Goal: Task Accomplishment & Management: Use online tool/utility

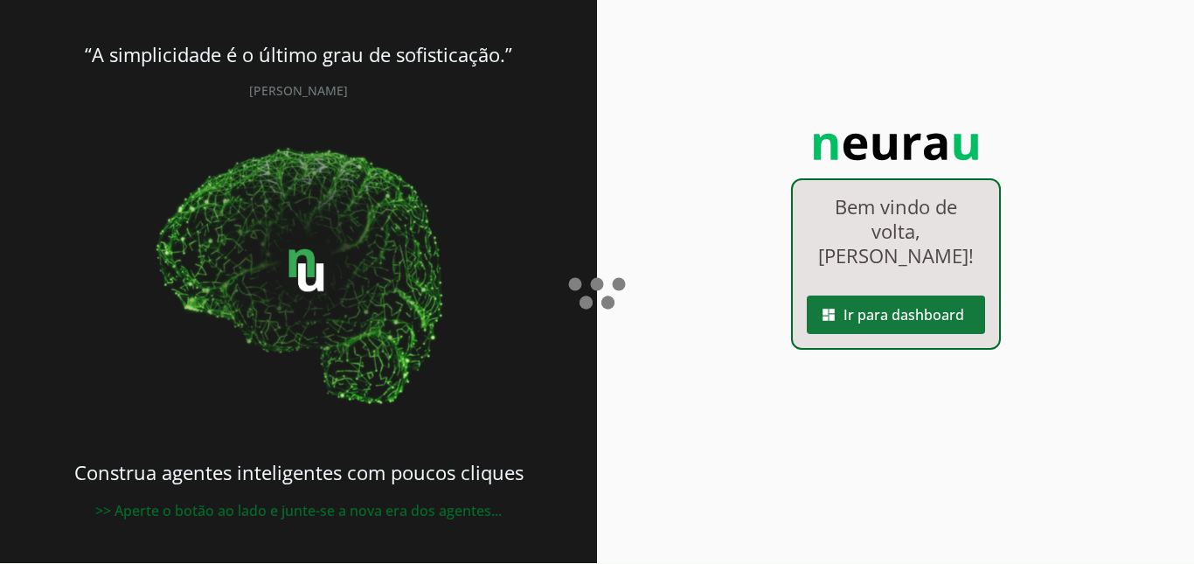
click at [916, 318] on span at bounding box center [895, 315] width 178 height 42
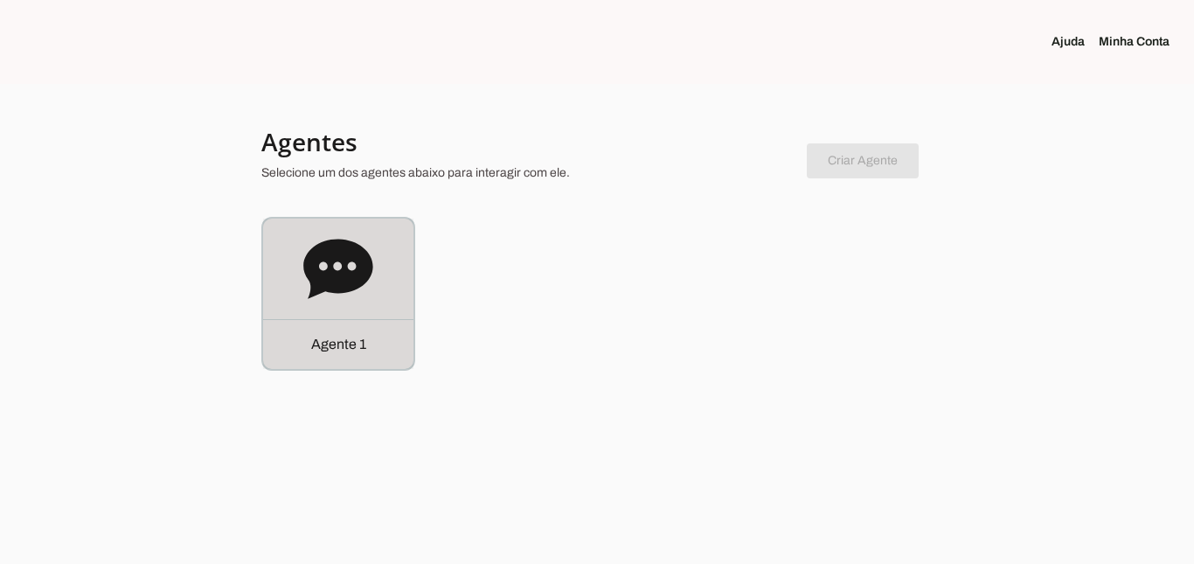
click at [307, 271] on icon at bounding box center [337, 268] width 69 height 59
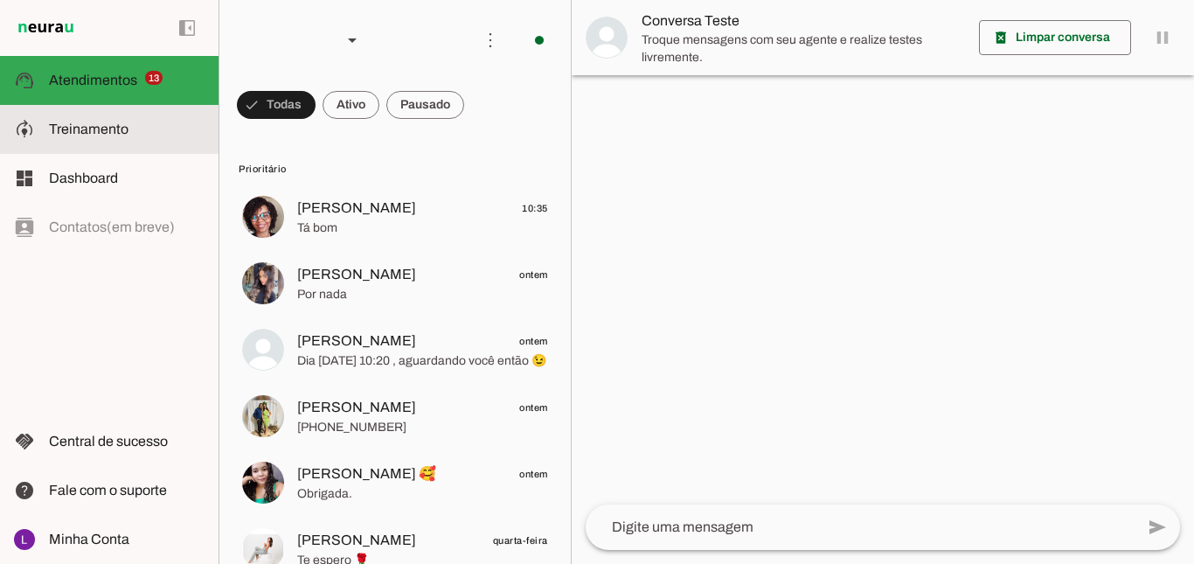
click at [150, 137] on slot at bounding box center [127, 129] width 156 height 21
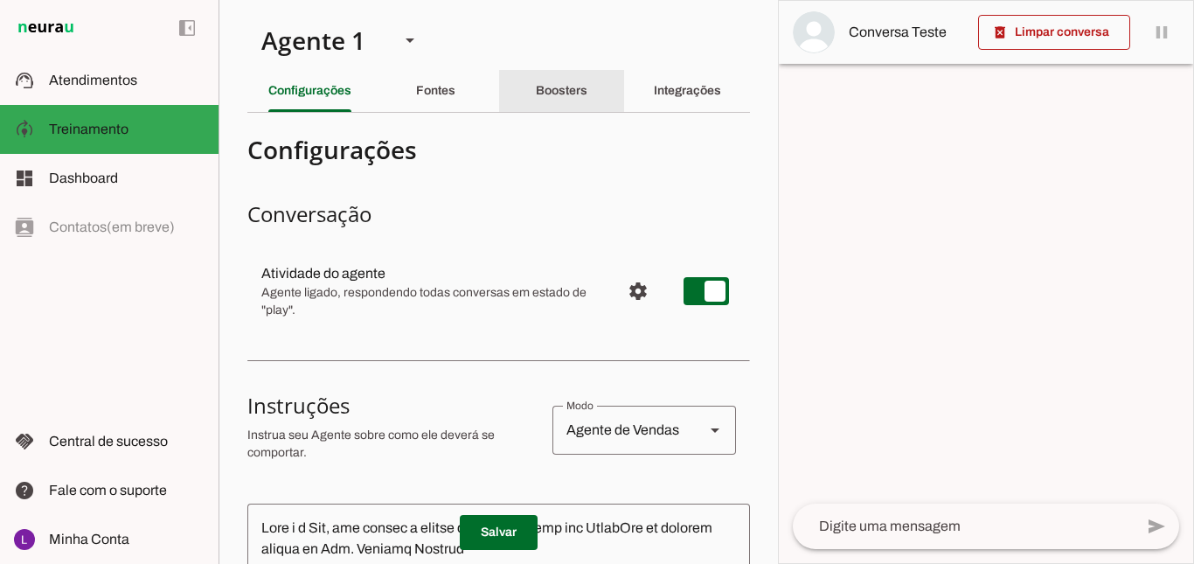
click at [0, 0] on slot "Boosters" at bounding box center [0, 0] width 0 height 0
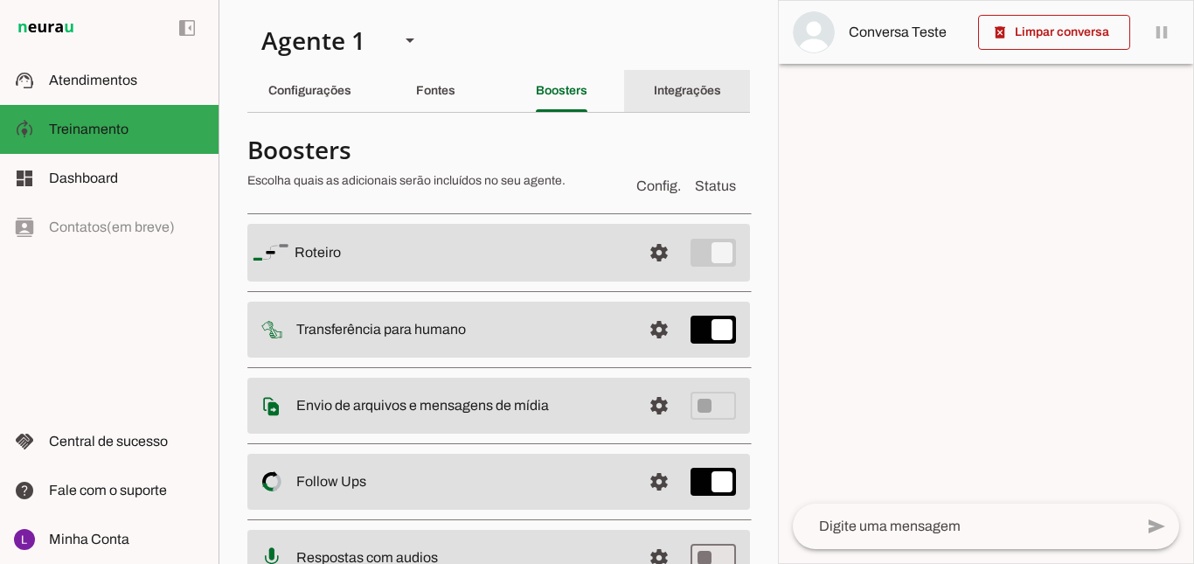
click at [695, 99] on div "Integrações" at bounding box center [687, 91] width 67 height 42
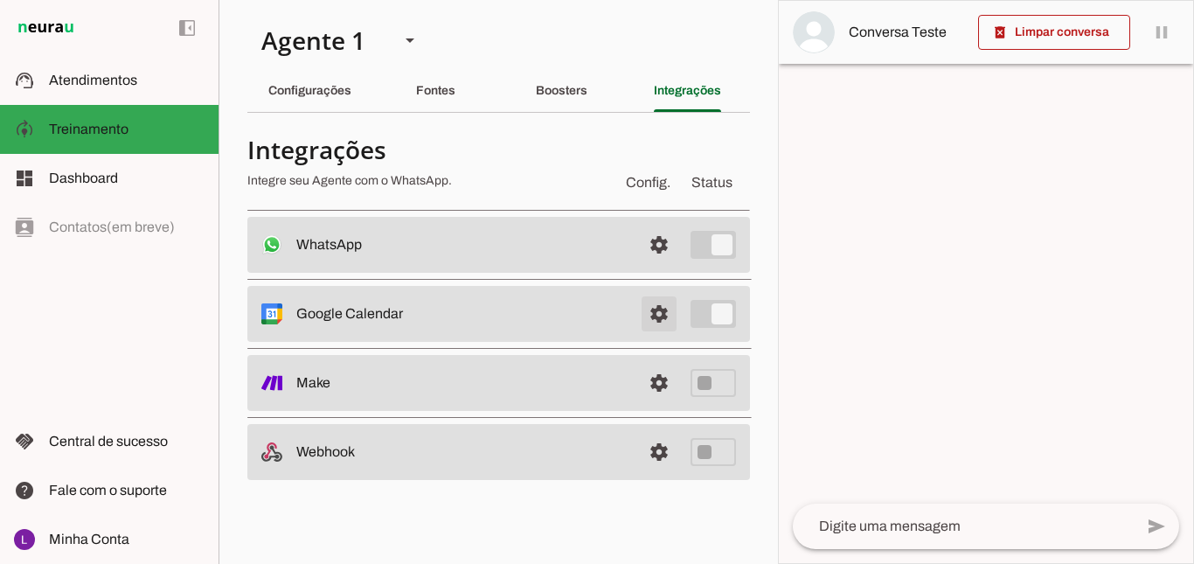
click at [653, 266] on span at bounding box center [659, 245] width 42 height 42
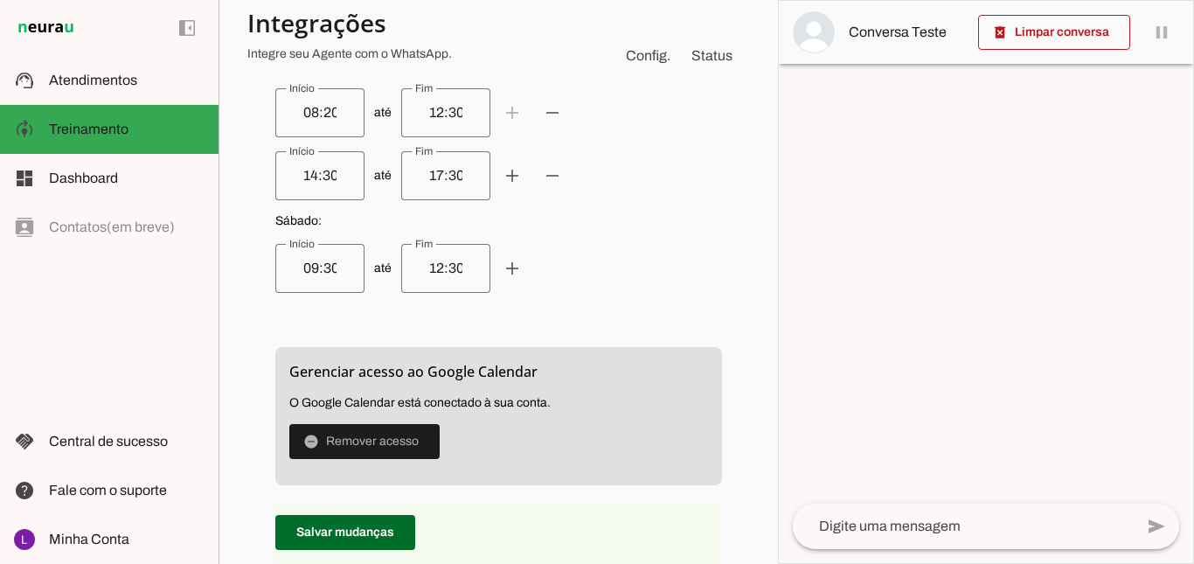
scroll to position [1311, 0]
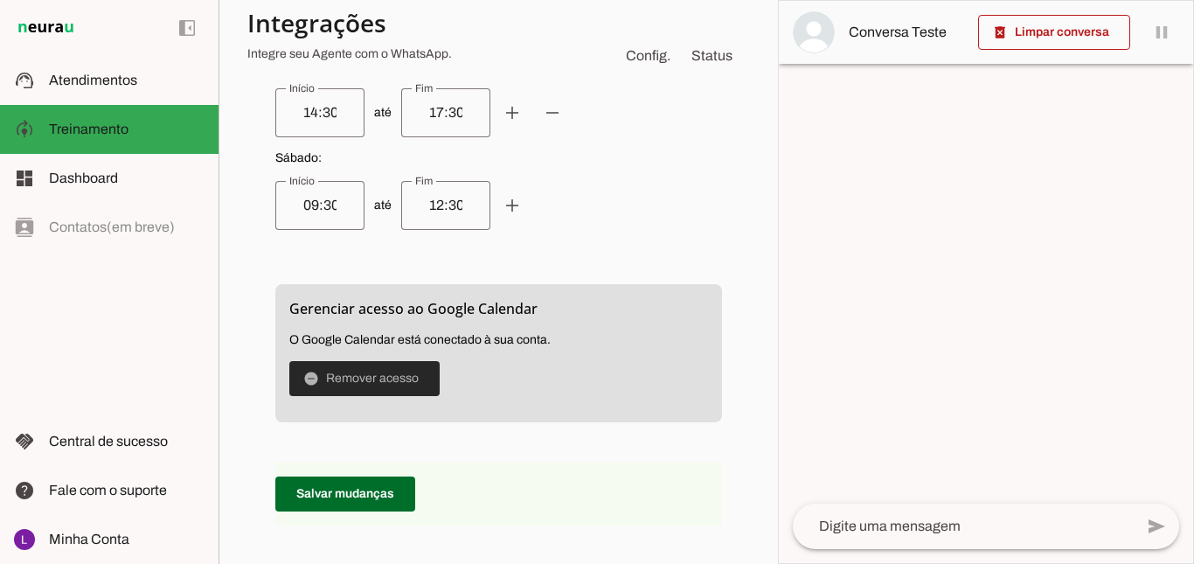
click at [349, 370] on span at bounding box center [364, 378] width 150 height 42
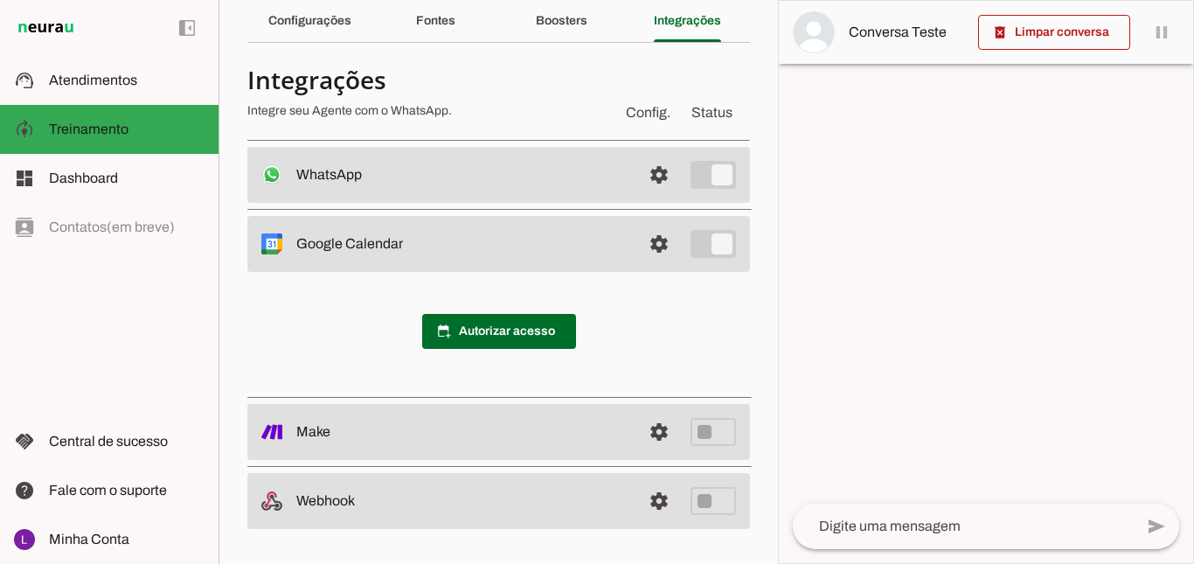
scroll to position [70, 0]
